Goal: Communication & Community: Ask a question

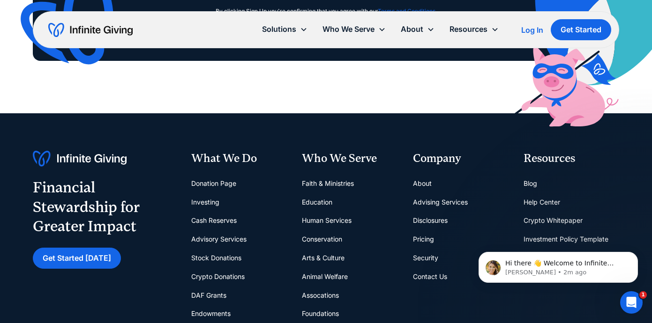
scroll to position [6425, 0]
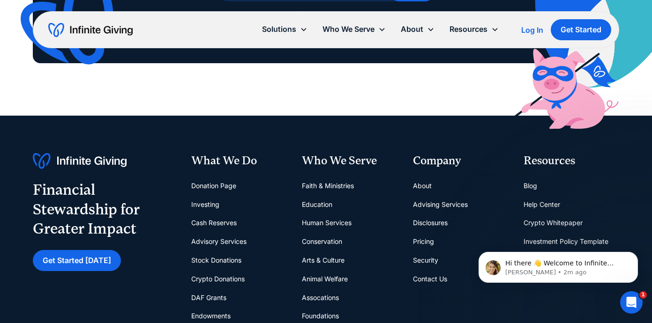
click at [417, 188] on link "About" at bounding box center [422, 186] width 19 height 19
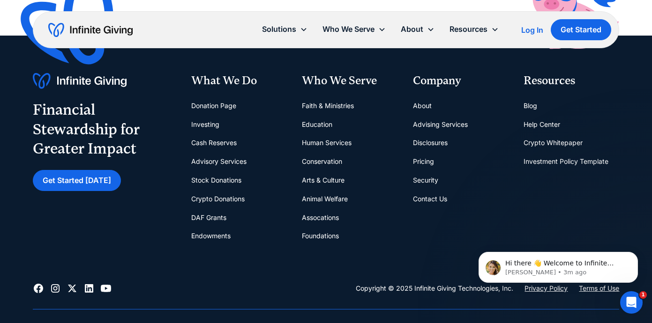
click at [420, 202] on link "Contact Us" at bounding box center [430, 199] width 34 height 19
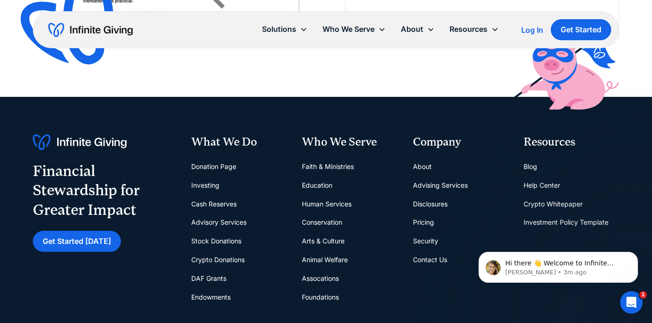
scroll to position [443, 0]
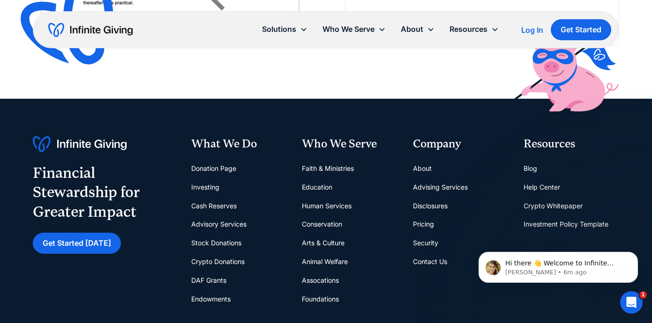
click at [424, 163] on link "About" at bounding box center [422, 168] width 19 height 19
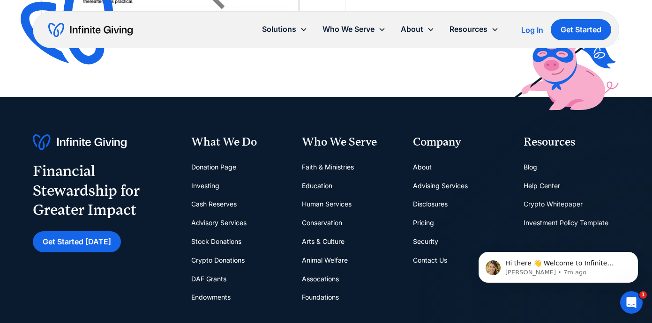
scroll to position [2587, 0]
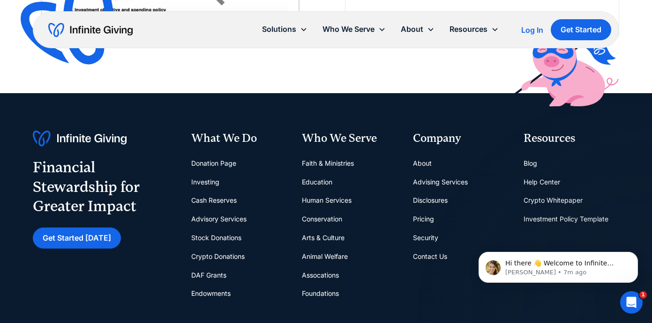
click at [329, 235] on link "Arts & Culture" at bounding box center [323, 238] width 43 height 19
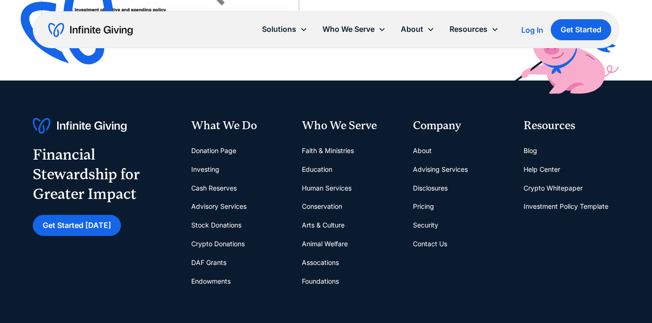
click at [315, 170] on link "Education" at bounding box center [317, 169] width 30 height 19
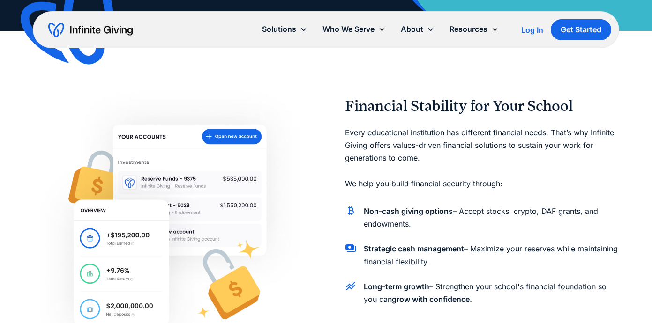
scroll to position [424, 0]
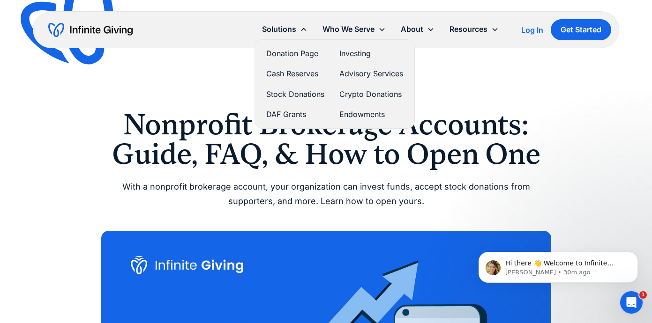
click at [299, 97] on link "Stock Donations" at bounding box center [295, 94] width 58 height 13
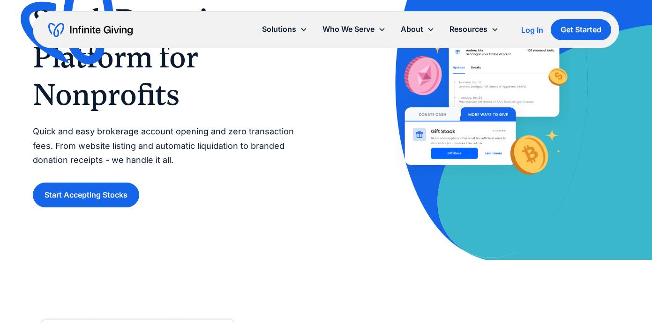
scroll to position [88, 0]
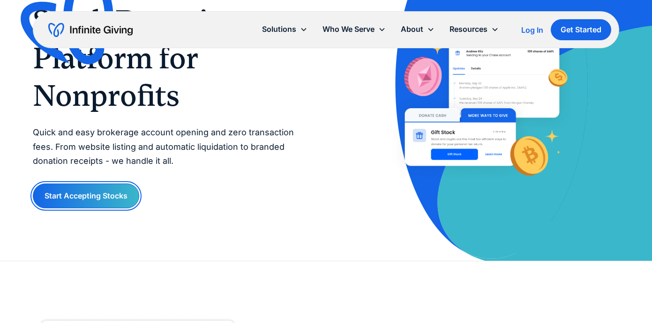
click at [108, 188] on link "Start Accepting Stocks" at bounding box center [86, 196] width 106 height 25
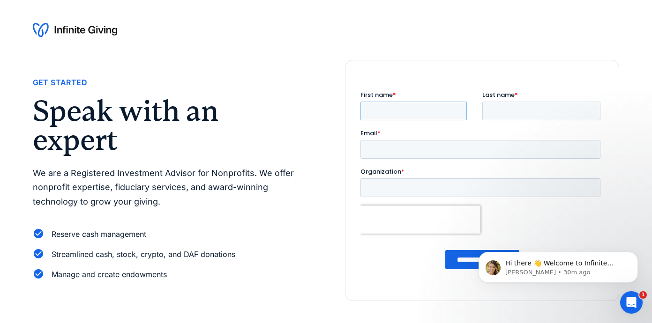
click at [422, 120] on input "First name *" at bounding box center [413, 111] width 106 height 19
type input "****"
type input "******"
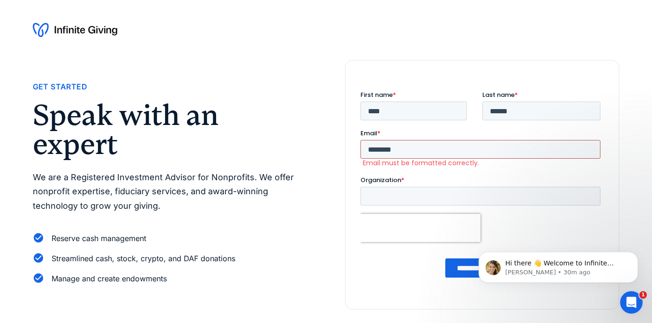
type input "**********"
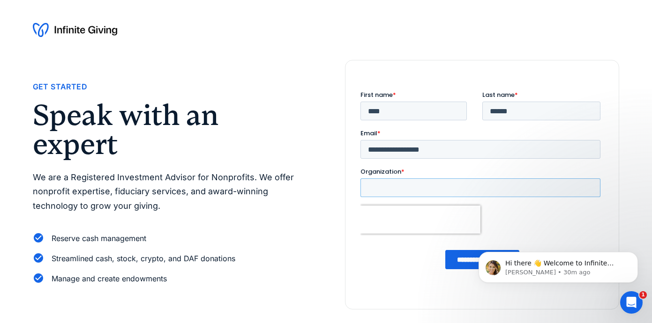
click at [436, 193] on input "Organization *" at bounding box center [480, 188] width 240 height 19
type input "**********"
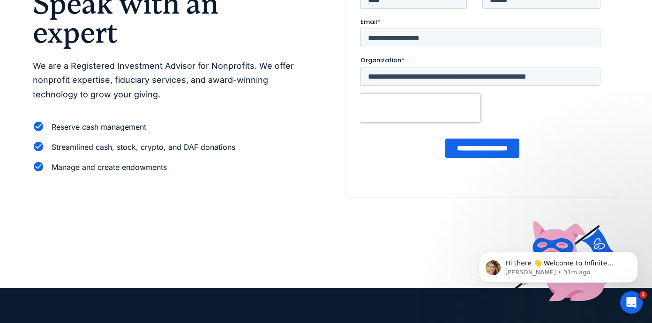
click at [473, 145] on input "**********" at bounding box center [482, 148] width 74 height 19
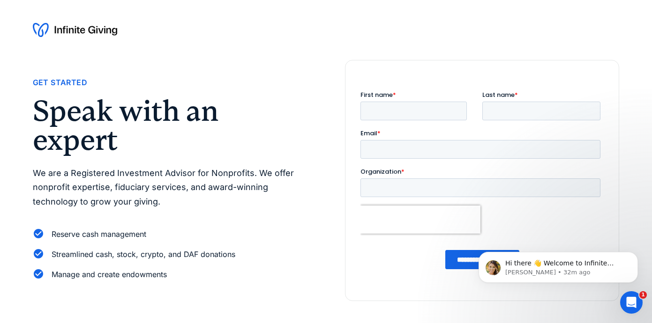
click at [79, 31] on img at bounding box center [75, 29] width 84 height 15
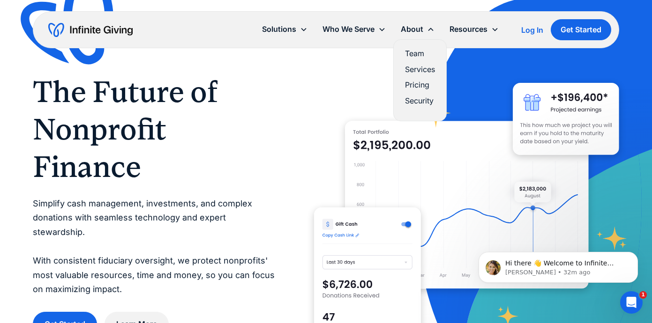
click at [417, 72] on link "Services" at bounding box center [420, 69] width 30 height 13
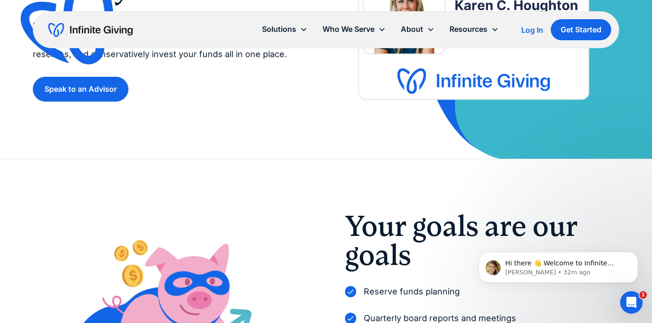
scroll to position [142, 0]
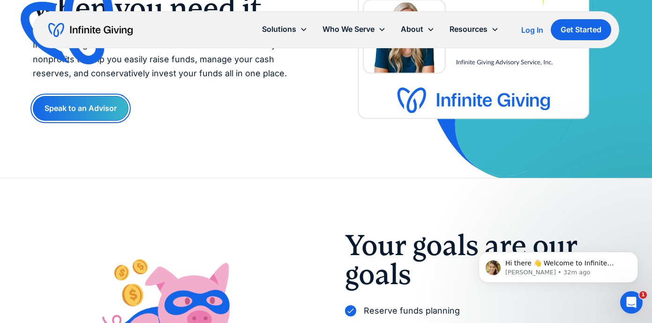
click at [89, 113] on link "Speak to an Advisor" at bounding box center [81, 108] width 96 height 25
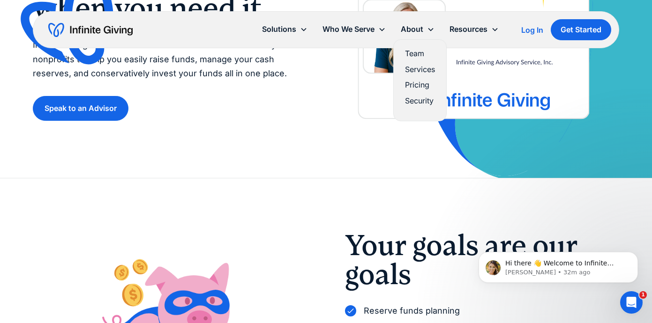
click at [420, 85] on link "Pricing" at bounding box center [420, 85] width 30 height 13
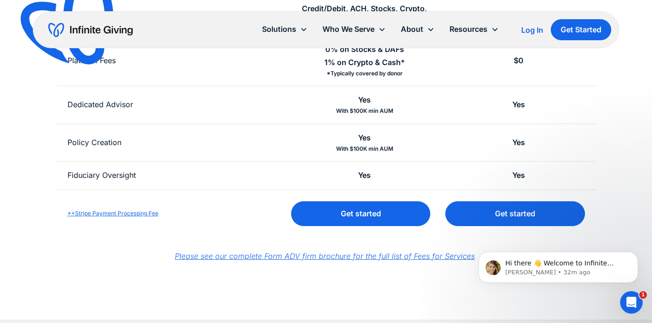
scroll to position [391, 0]
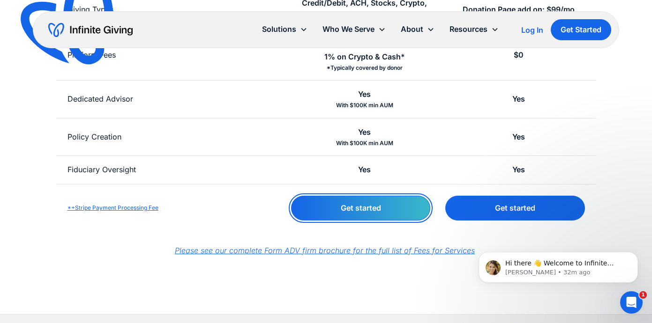
click at [348, 210] on link "Get started" at bounding box center [360, 208] width 139 height 25
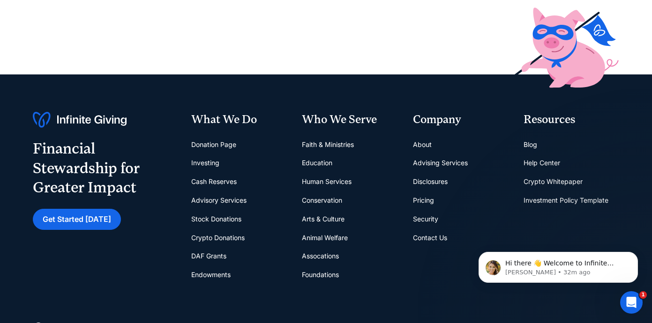
scroll to position [336, 0]
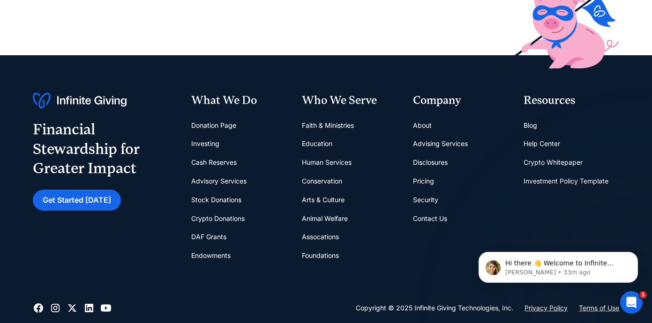
click at [429, 218] on link "Contact Us" at bounding box center [430, 219] width 34 height 19
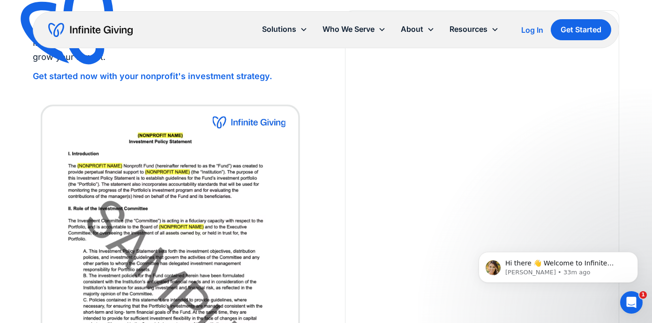
scroll to position [90, 0]
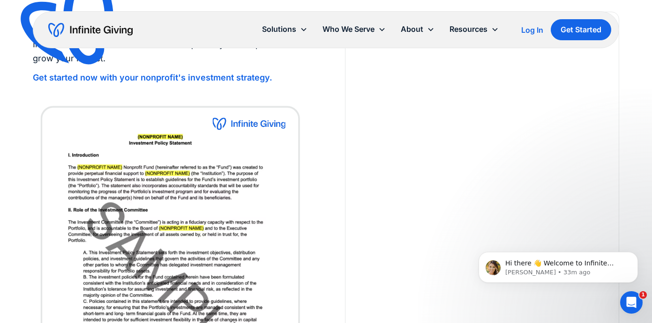
click at [347, 104] on div at bounding box center [482, 206] width 275 height 388
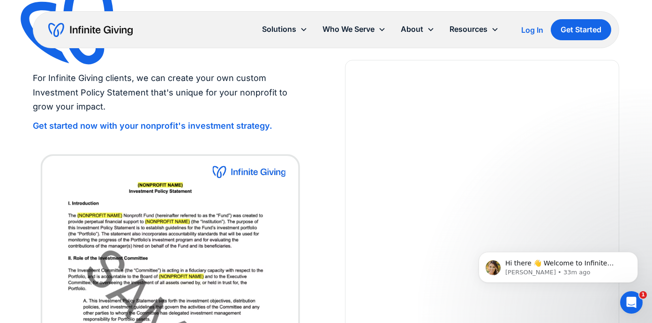
scroll to position [0, 0]
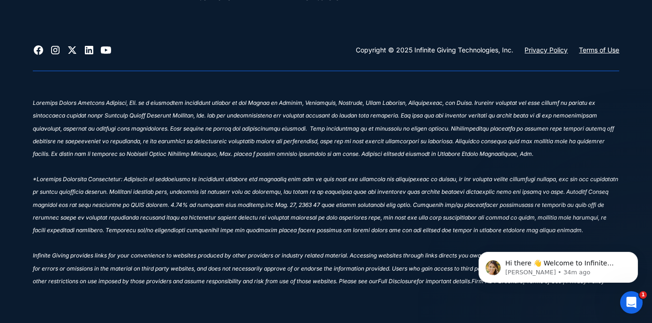
scroll to position [616, 0]
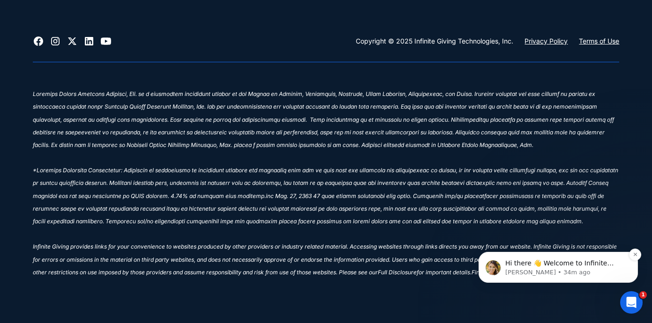
click at [571, 267] on p "Hi there 👋 Welcome to Infinite Giving. If you have any questions, just reply to…" at bounding box center [565, 263] width 121 height 9
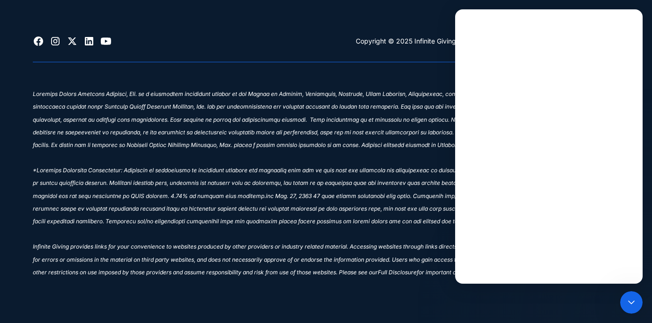
scroll to position [0, 0]
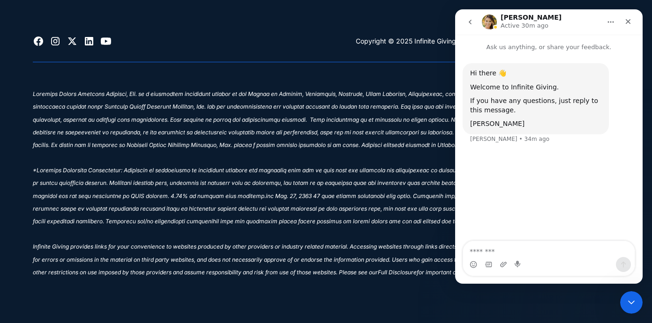
click at [531, 248] on textarea "Message…" at bounding box center [549, 249] width 172 height 16
type textarea "**********"
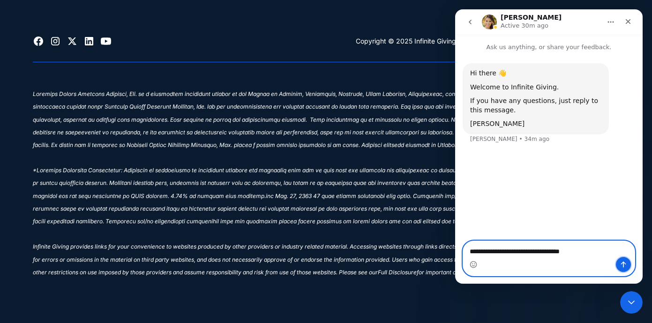
click at [621, 266] on icon "Send a message…" at bounding box center [623, 264] width 7 height 7
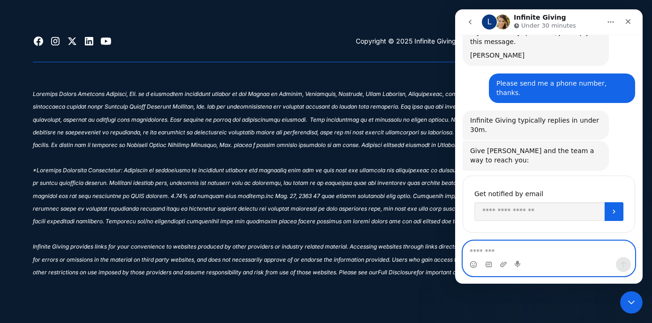
scroll to position [91, 0]
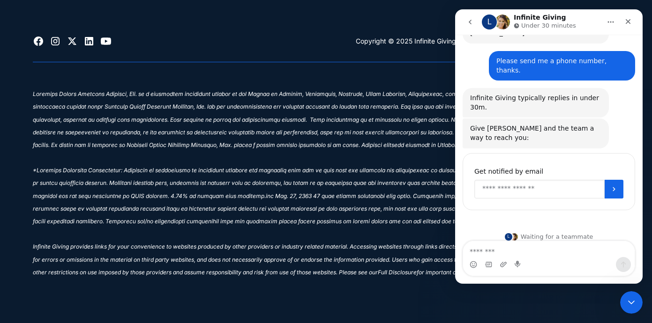
click at [511, 180] on input "Enter your email" at bounding box center [539, 189] width 130 height 19
type input "**********"
click at [616, 186] on icon "Submit" at bounding box center [613, 189] width 7 height 7
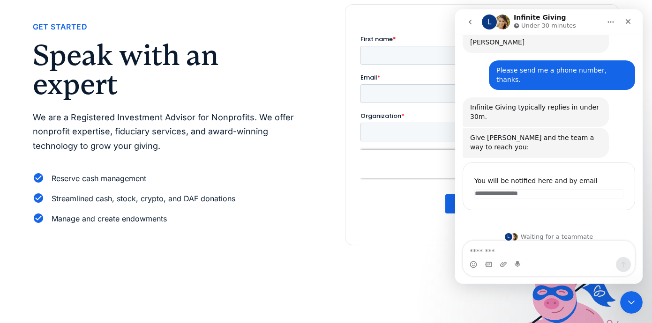
scroll to position [0, 0]
